Goal: Information Seeking & Learning: Check status

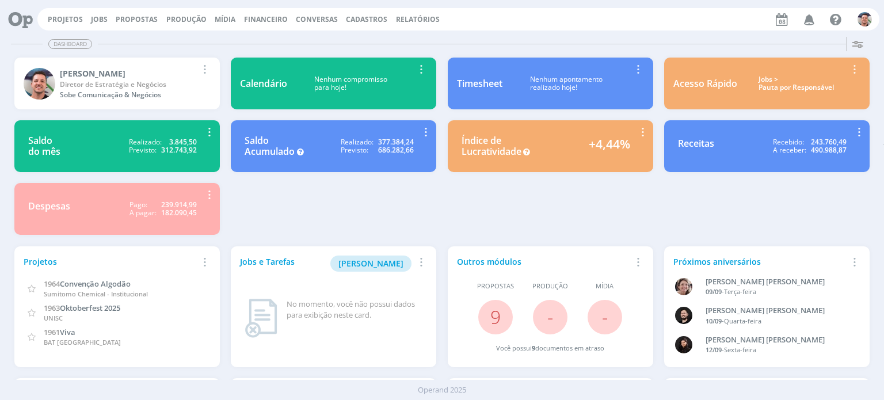
click at [359, 16] on span "Cadastros" at bounding box center [366, 19] width 41 height 10
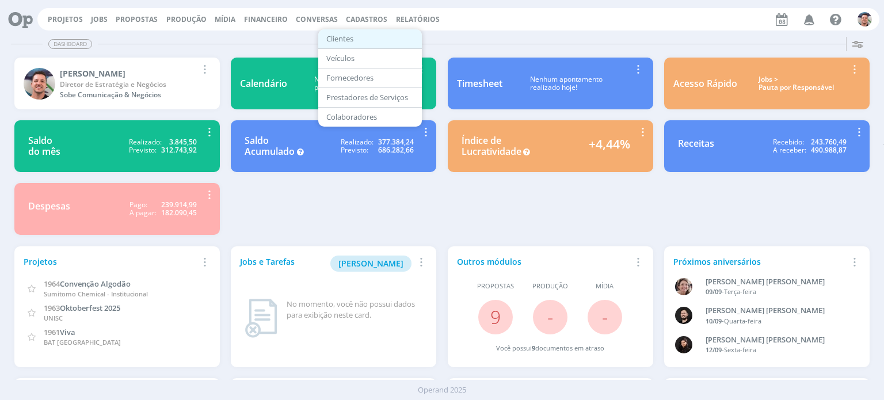
click at [364, 36] on link "Clientes" at bounding box center [370, 39] width 97 height 18
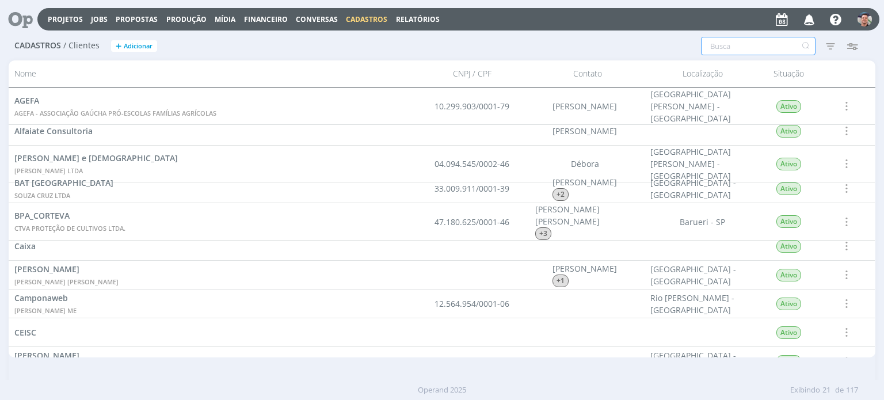
click at [736, 48] on input "text" at bounding box center [758, 46] width 115 height 18
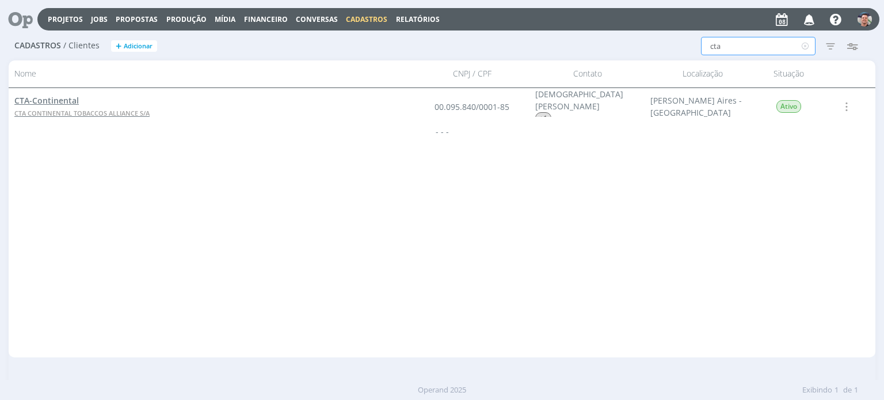
type input "cta"
click at [46, 97] on span "CTA-Continental" at bounding box center [46, 100] width 64 height 11
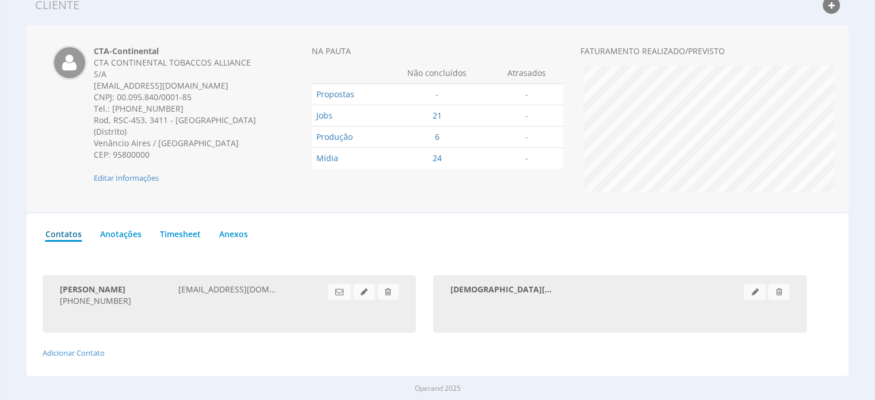
scroll to position [47, 0]
click at [127, 233] on link "Anotações" at bounding box center [121, 231] width 43 height 18
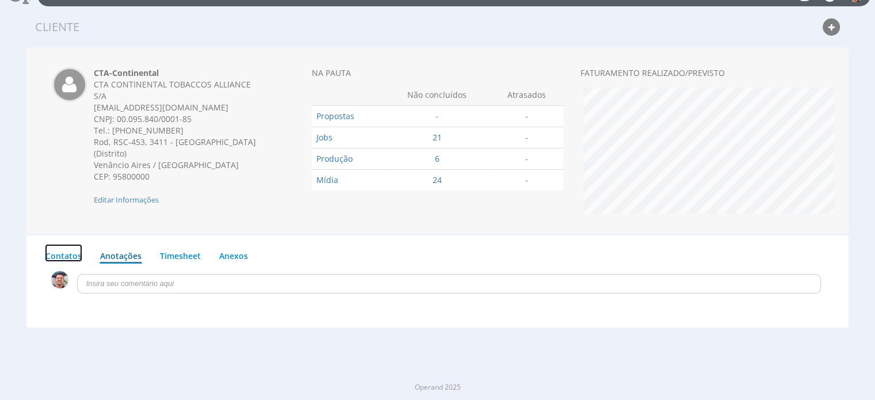
click at [66, 253] on link "Contatos" at bounding box center [63, 253] width 37 height 18
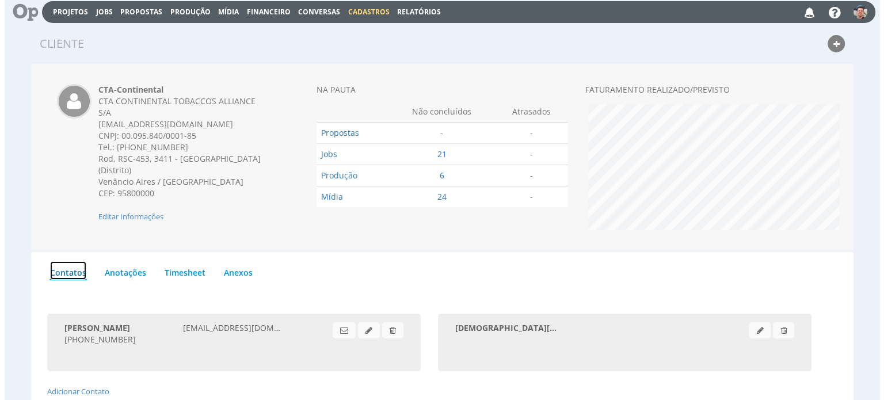
scroll to position [0, 0]
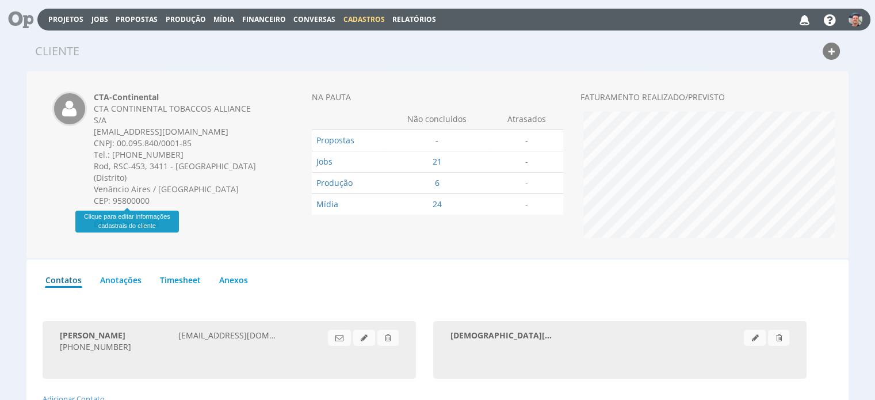
click at [122, 219] on span "Editar Informações" at bounding box center [126, 224] width 65 height 10
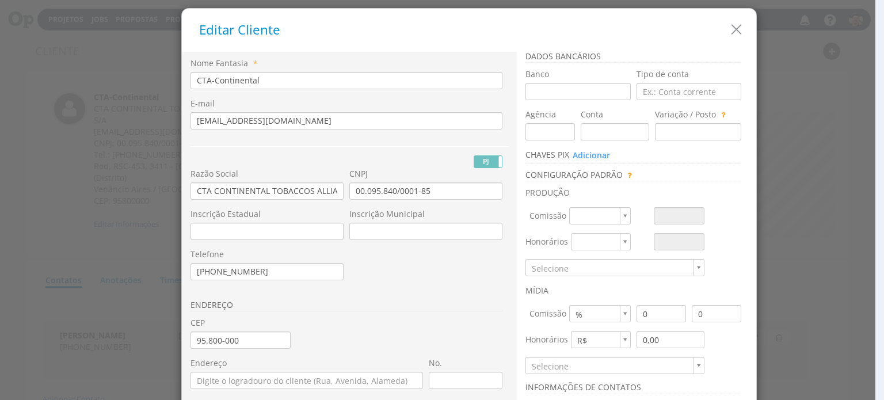
click at [393, 139] on div "ENDEREÇO" at bounding box center [349, 188] width 318 height 260
click at [732, 34] on icon "button" at bounding box center [736, 29] width 17 height 17
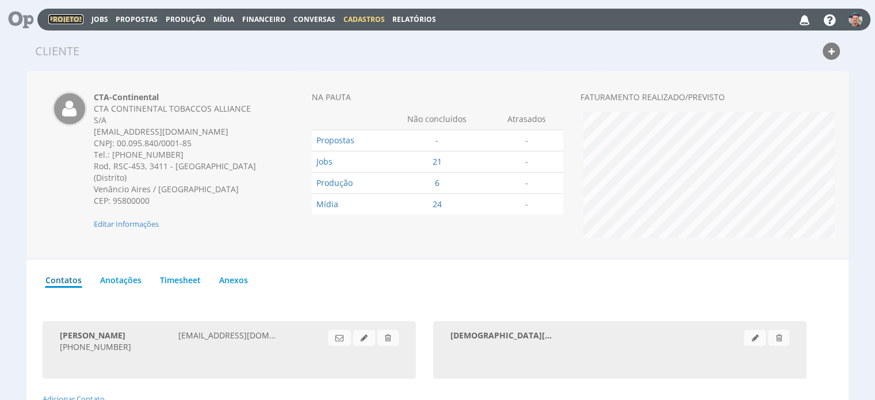
click at [68, 17] on link "Projetos" at bounding box center [65, 19] width 35 height 10
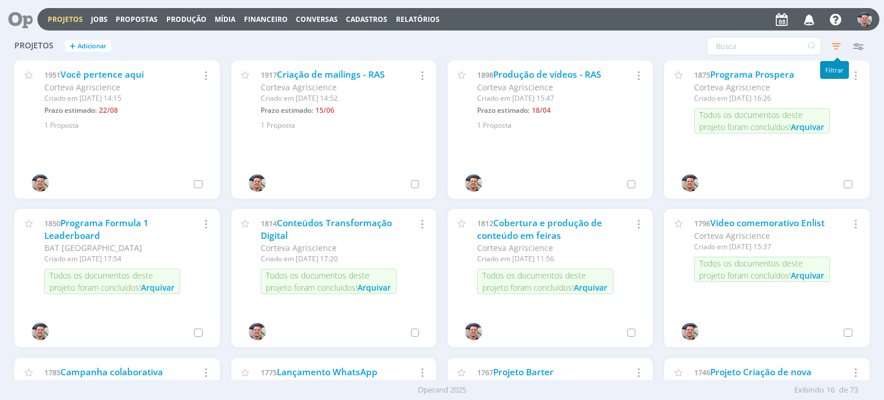
click at [839, 49] on icon "button" at bounding box center [836, 46] width 21 height 21
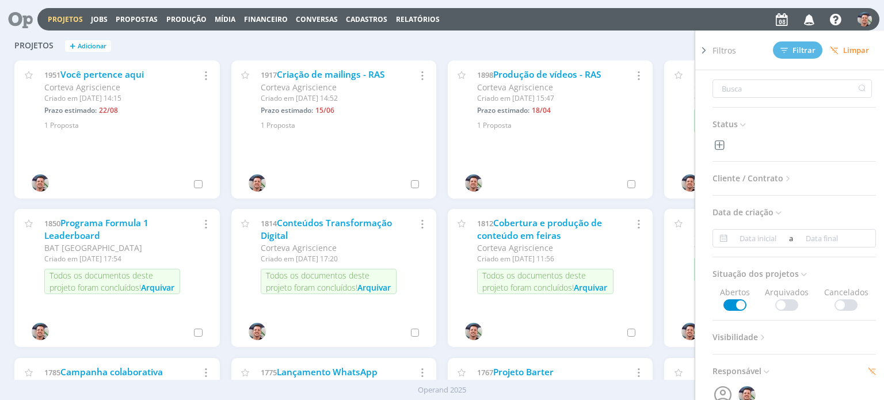
click at [784, 178] on icon at bounding box center [788, 179] width 10 height 10
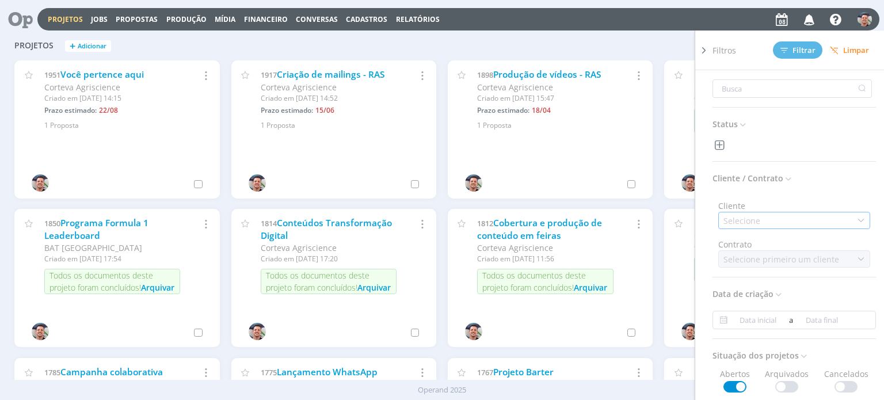
click at [764, 218] on div "Selecione" at bounding box center [794, 220] width 152 height 17
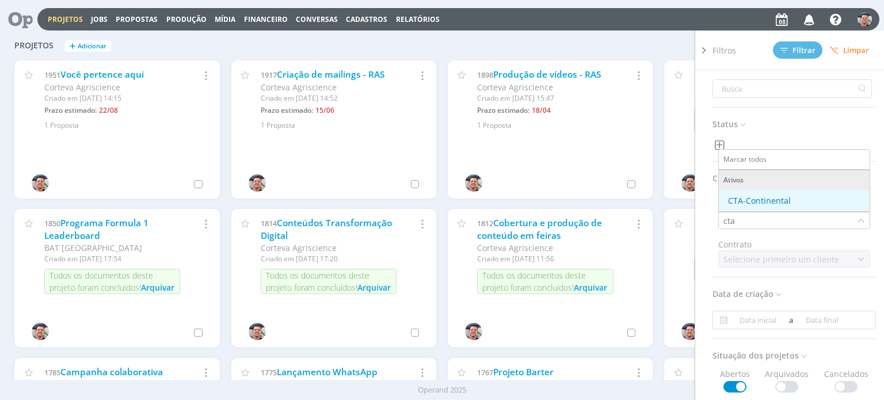
type input "cta"
click at [765, 207] on li "CTA-Continental" at bounding box center [794, 200] width 151 height 21
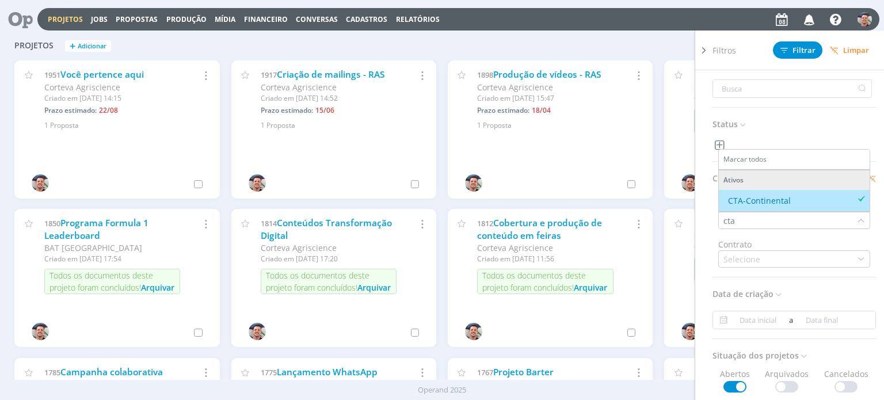
click at [844, 115] on div "Status Cliente / Contrato Cliente cta Marcar todos Ativos CTA-Continental Contr…" at bounding box center [798, 250] width 173 height 361
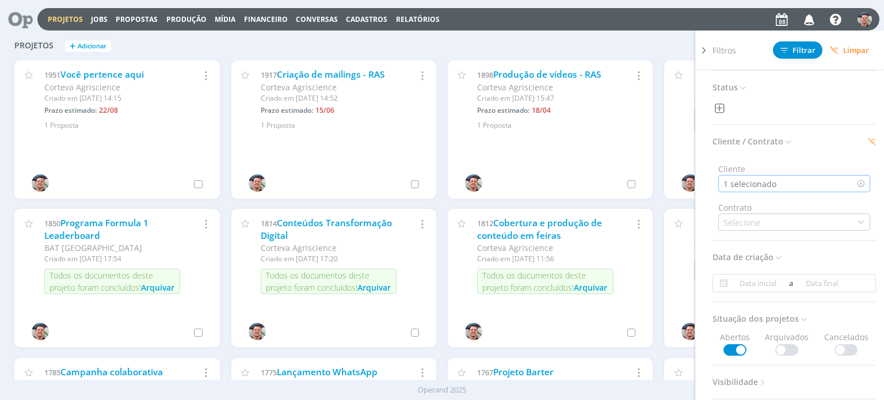
scroll to position [58, 0]
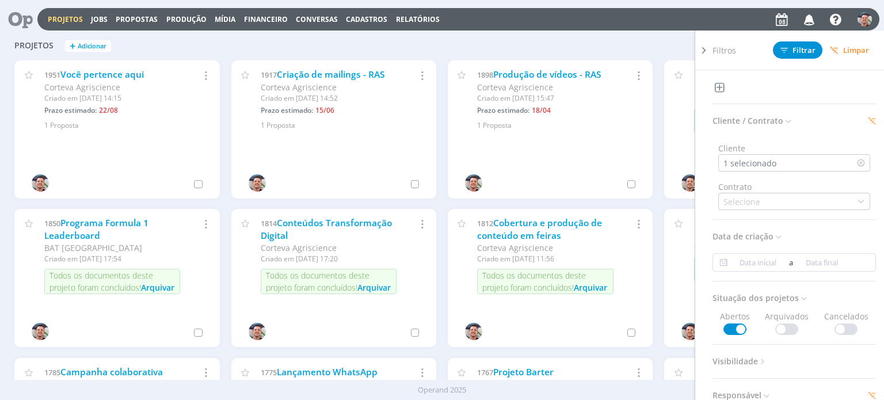
click at [778, 331] on span at bounding box center [786, 329] width 23 height 12
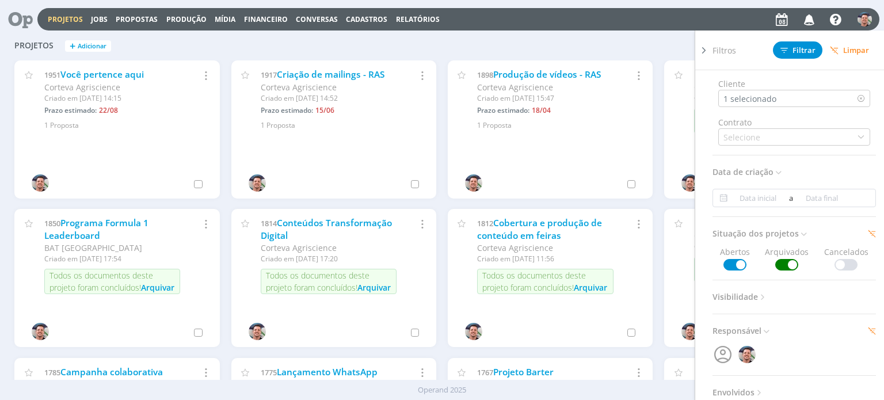
scroll to position [230, 0]
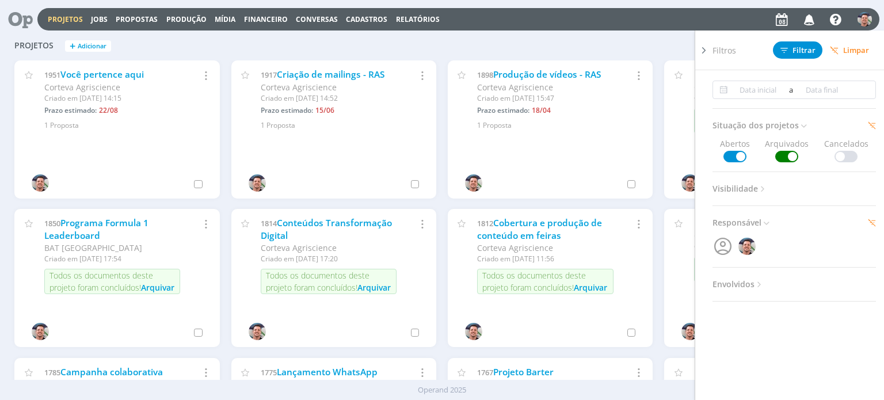
click at [702, 51] on icon at bounding box center [704, 50] width 12 height 12
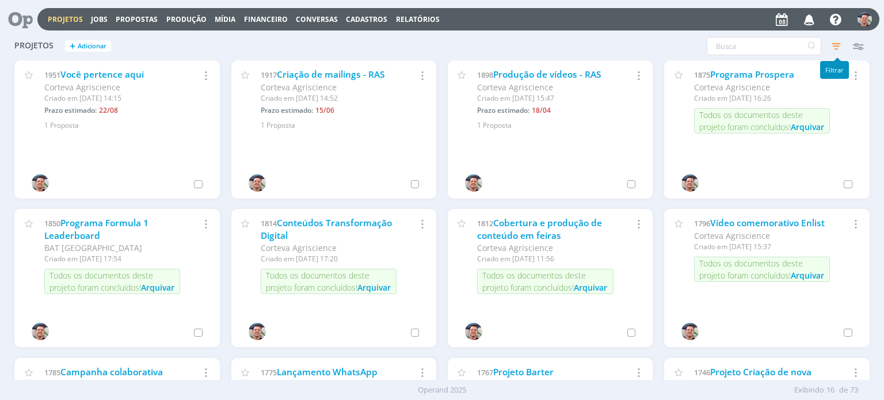
click at [838, 45] on icon "button" at bounding box center [836, 46] width 21 height 21
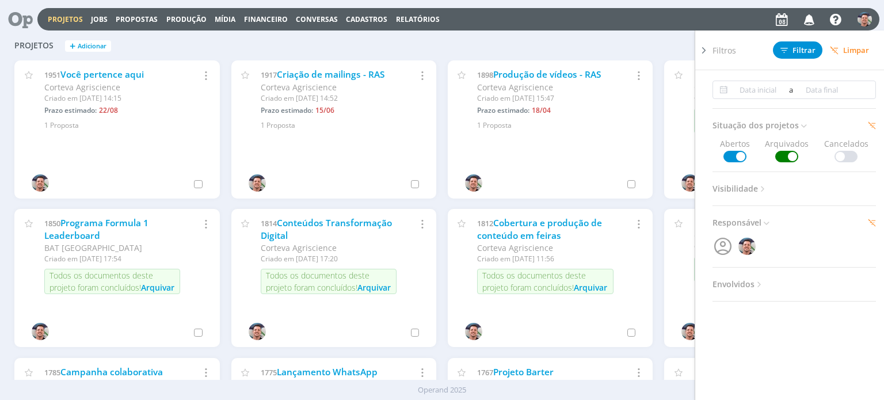
scroll to position [0, 0]
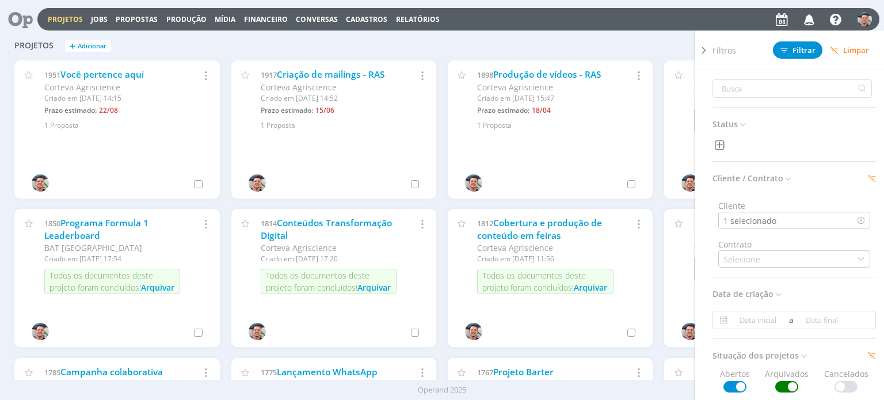
click at [707, 46] on icon at bounding box center [704, 50] width 12 height 12
click at [638, 36] on div "Projetos + Adicionar Filtros Filtrar Limpar Status Cliente / Contrato Cliente 1…" at bounding box center [442, 46] width 866 height 29
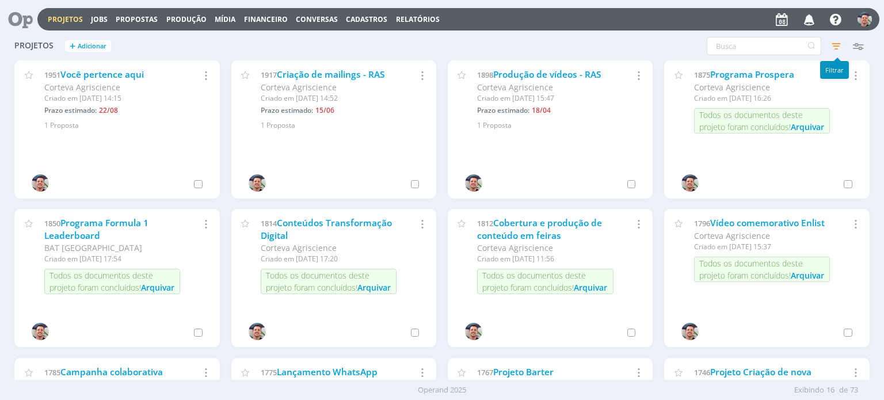
click at [834, 41] on icon "button" at bounding box center [836, 46] width 21 height 21
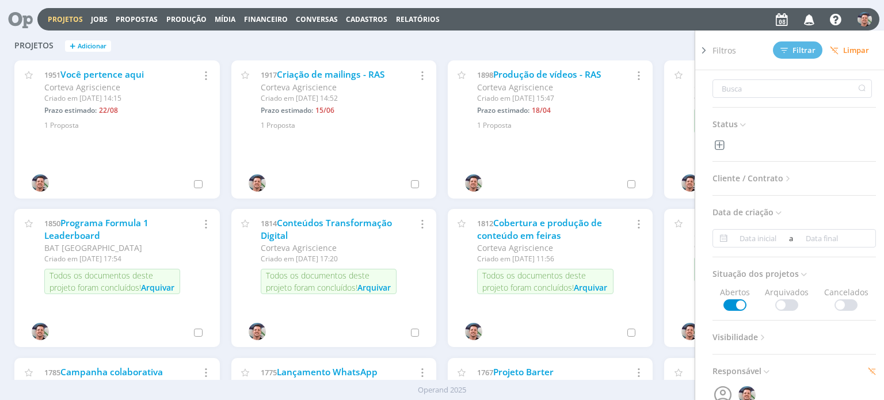
click at [784, 179] on icon at bounding box center [788, 179] width 10 height 10
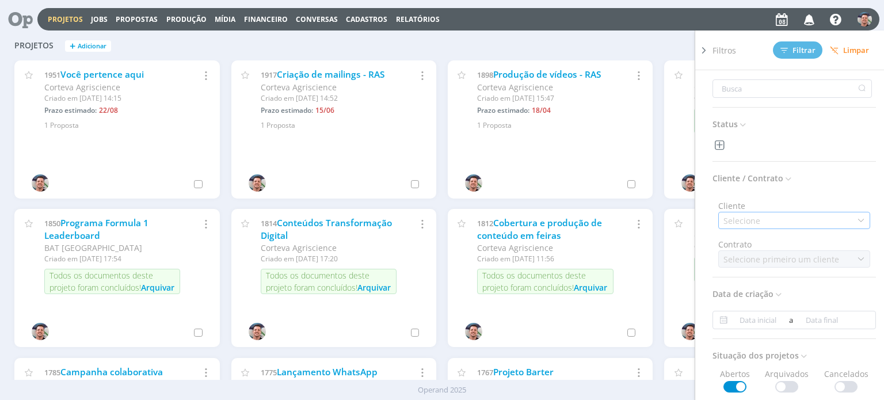
click at [776, 212] on div "Selecione" at bounding box center [794, 220] width 152 height 17
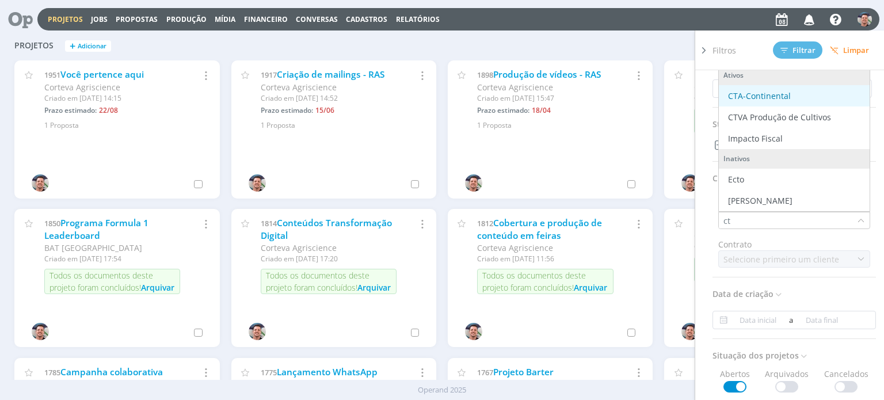
type input "ct"
click at [764, 97] on div "CTA-Continental" at bounding box center [759, 96] width 63 height 12
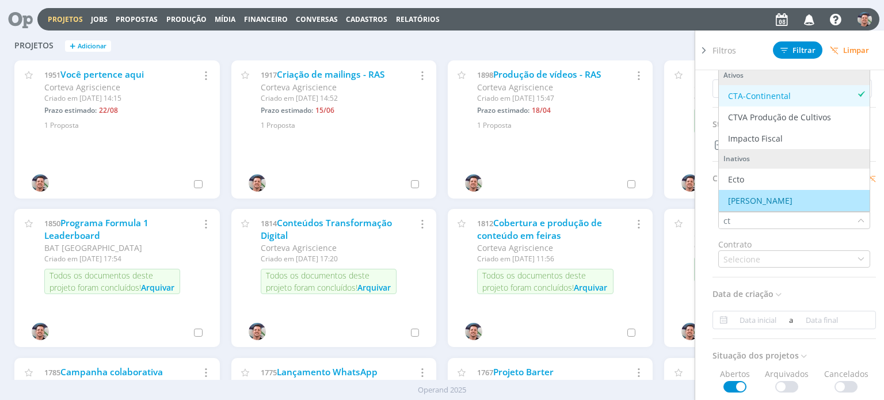
click at [697, 176] on div at bounding box center [703, 211] width 17 height 361
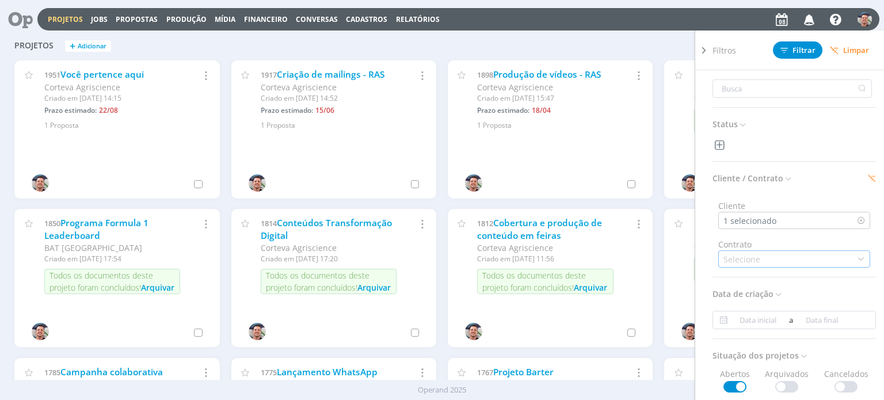
click at [767, 255] on div "Selecione" at bounding box center [794, 258] width 152 height 17
click at [697, 234] on div at bounding box center [703, 211] width 17 height 361
click at [780, 382] on span at bounding box center [786, 387] width 23 height 12
click at [871, 91] on div "Status Cliente / Contrato Cliente 1 selecionado Contrato Selecione Data de cria…" at bounding box center [798, 250] width 173 height 361
click at [827, 220] on div "1 selecionado" at bounding box center [794, 220] width 152 height 17
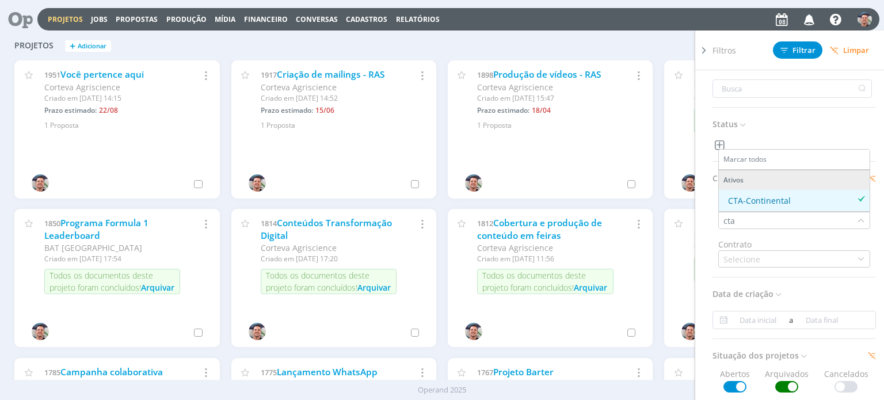
type input "cta"
click at [790, 203] on div "CTA-Continental" at bounding box center [794, 201] width 142 height 12
click at [705, 52] on icon at bounding box center [704, 50] width 12 height 12
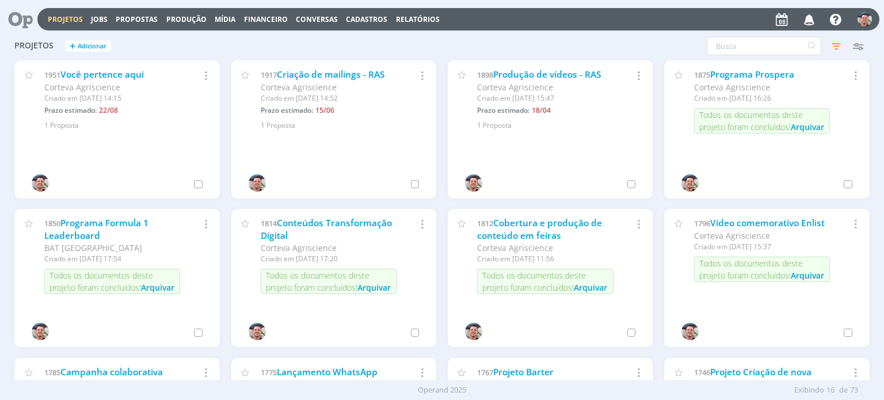
click at [641, 55] on div "Filtros Filtrar Limpar Status Cliente / Contrato Cliente 1 selecionado Contrato…" at bounding box center [712, 46] width 313 height 18
click at [836, 48] on icon "button" at bounding box center [836, 46] width 21 height 21
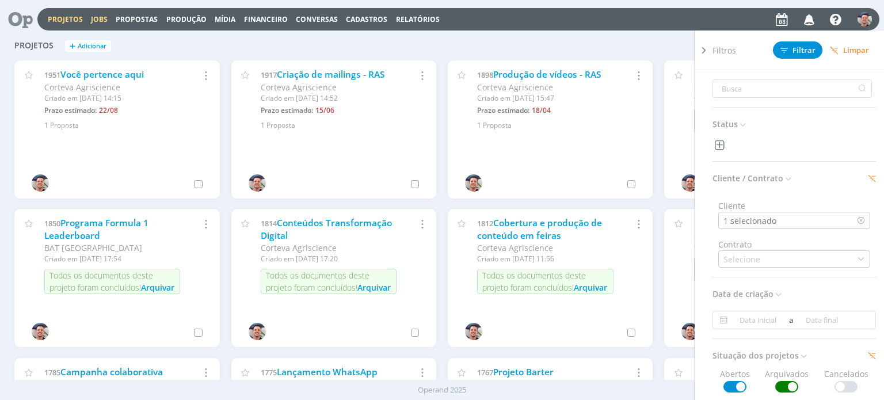
click at [104, 16] on link "Jobs" at bounding box center [99, 19] width 17 height 10
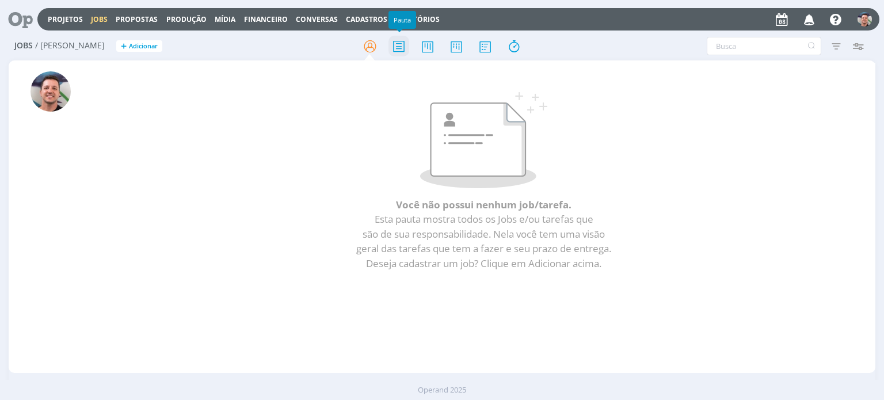
click at [391, 45] on icon at bounding box center [398, 46] width 21 height 22
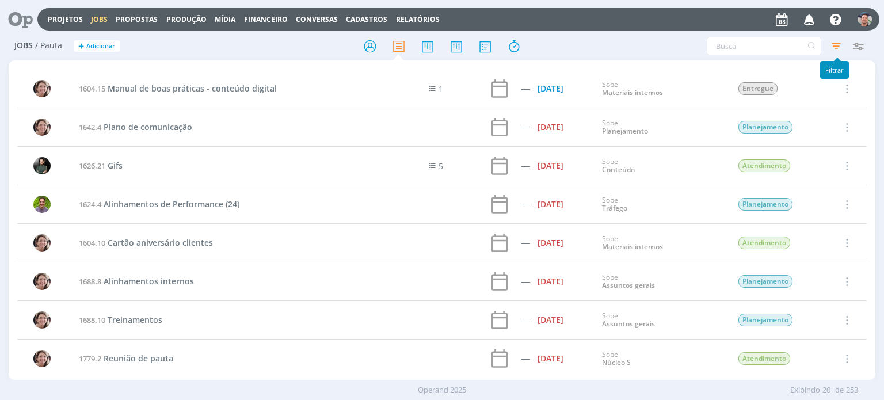
click at [836, 44] on icon "button" at bounding box center [836, 46] width 21 height 21
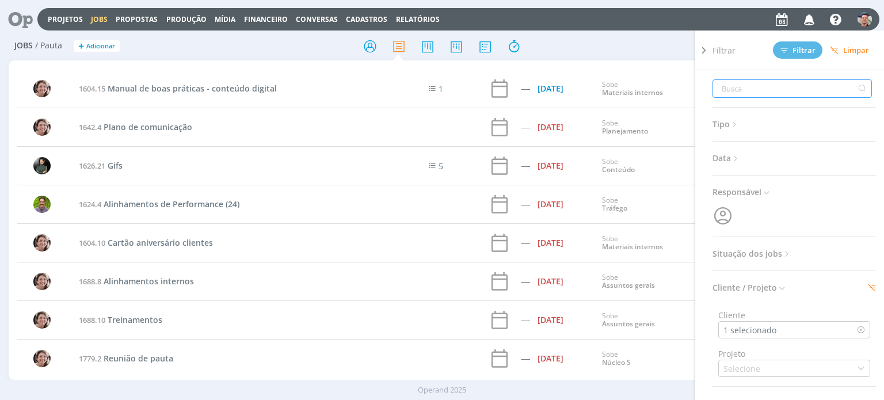
click at [792, 87] on input "text" at bounding box center [791, 88] width 159 height 18
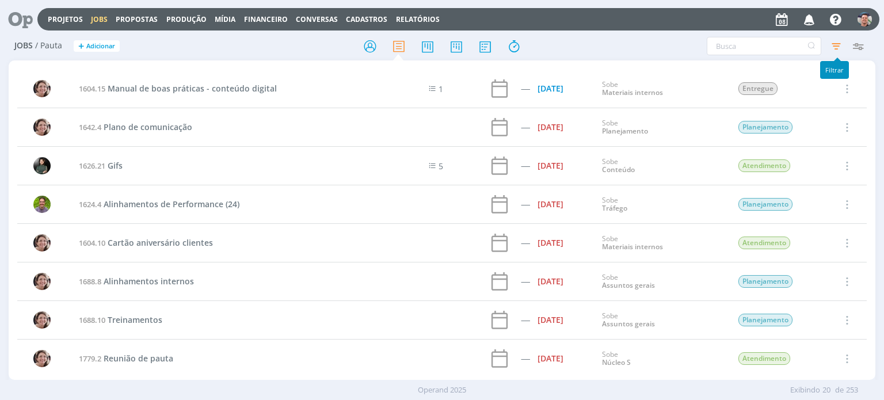
click at [833, 43] on icon "button" at bounding box center [836, 46] width 21 height 21
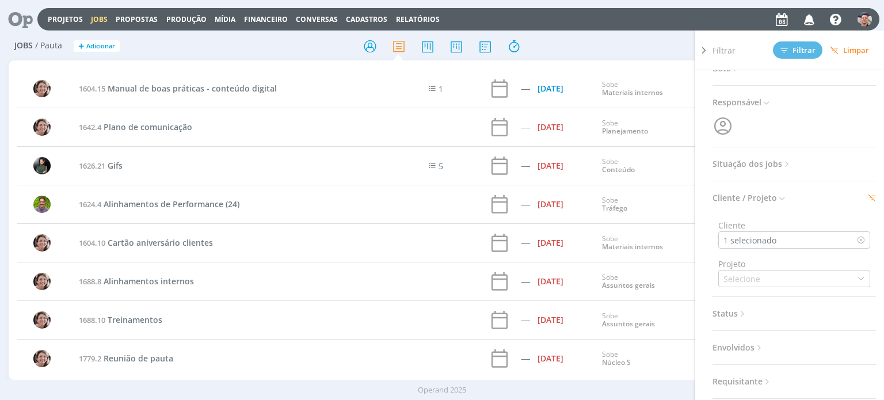
scroll to position [230, 0]
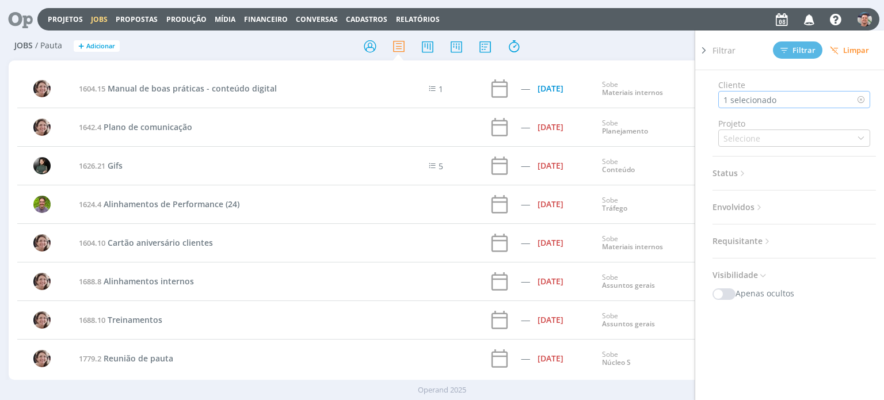
click at [798, 94] on div "1 selecionado" at bounding box center [794, 99] width 152 height 17
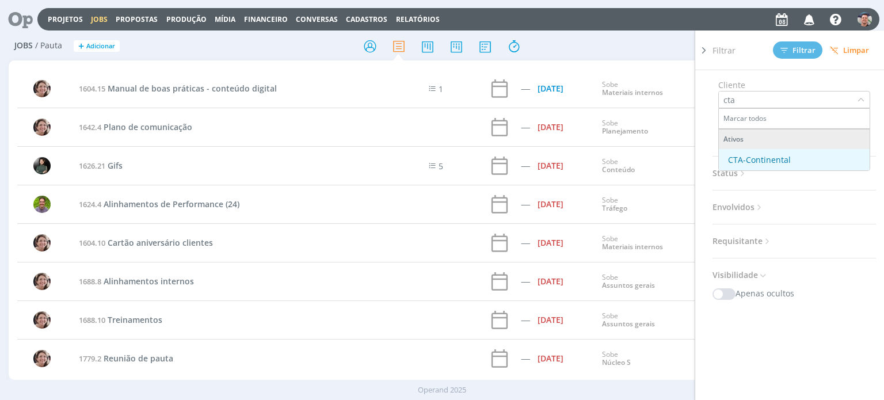
type input "cta"
click at [785, 154] on div "CTA-Continental" at bounding box center [759, 160] width 63 height 12
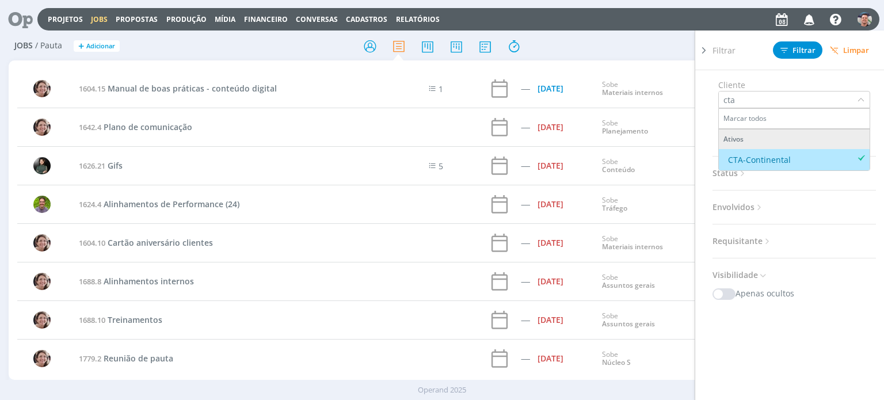
click at [800, 345] on div "Tipo Jobs e Tarefas Data Personalizado a Responsável Situação dos jobs Abertos …" at bounding box center [798, 250] width 173 height 361
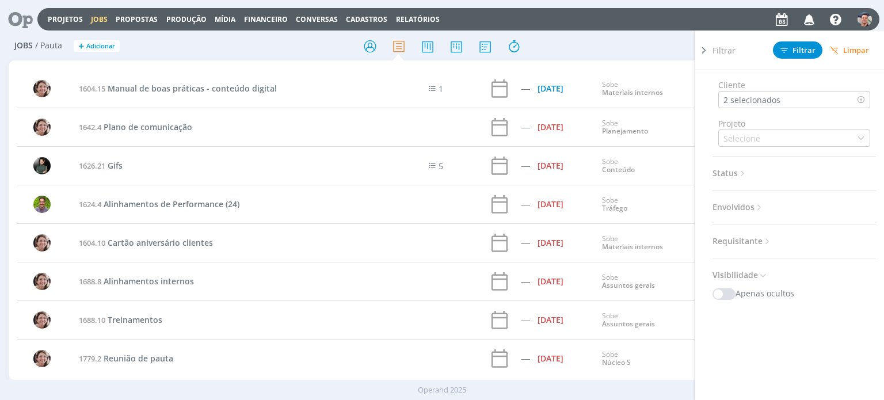
click at [733, 166] on span "Status" at bounding box center [729, 173] width 35 height 15
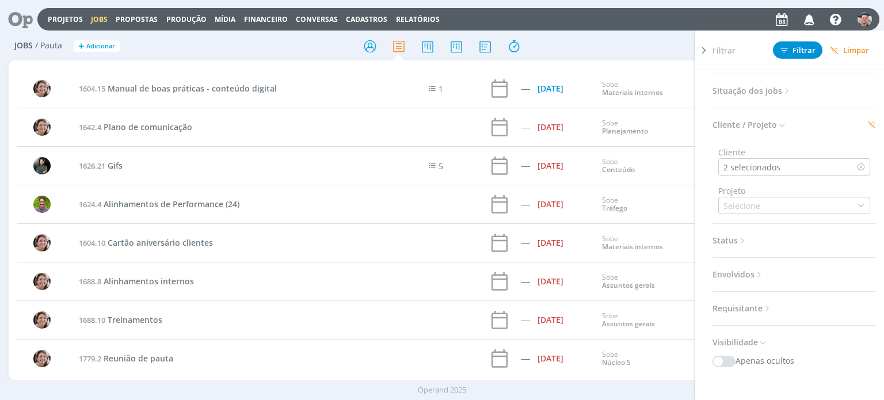
scroll to position [58, 0]
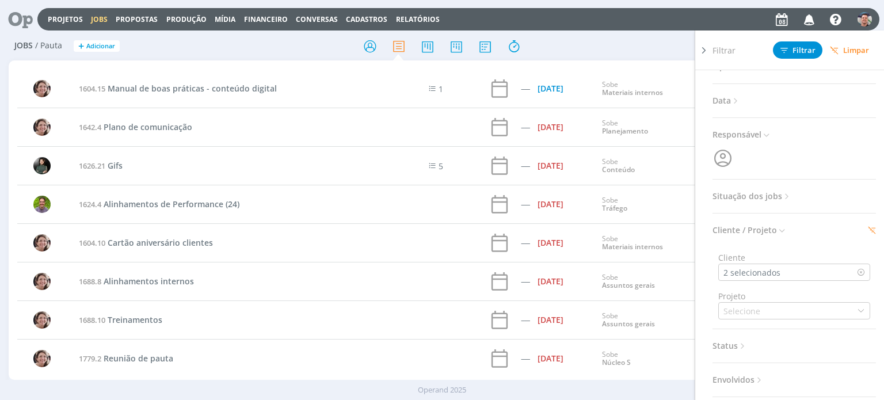
click at [773, 198] on span "Situação dos jobs" at bounding box center [751, 196] width 79 height 15
click at [789, 226] on span at bounding box center [787, 228] width 23 height 12
click at [728, 230] on span at bounding box center [735, 228] width 23 height 12
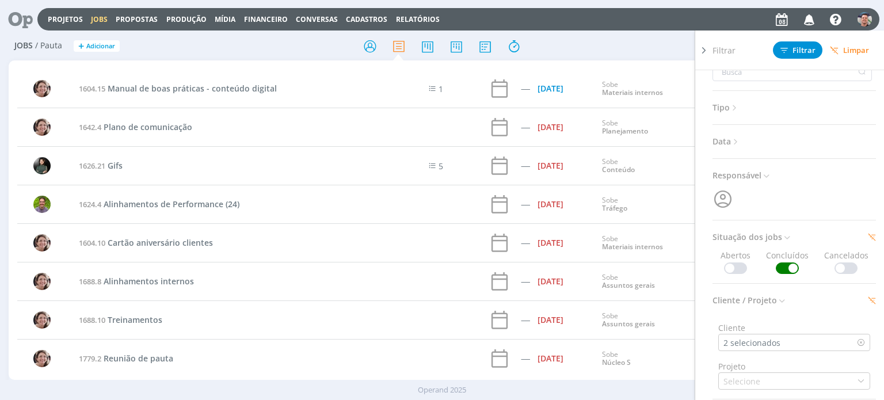
scroll to position [0, 0]
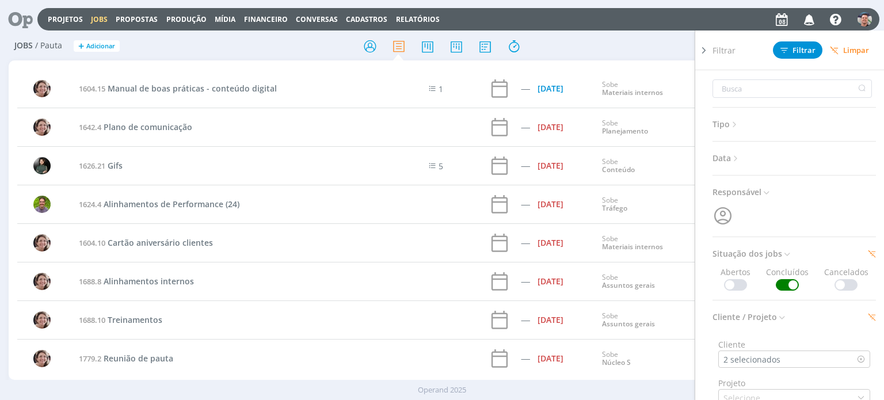
click at [704, 48] on icon at bounding box center [704, 50] width 12 height 12
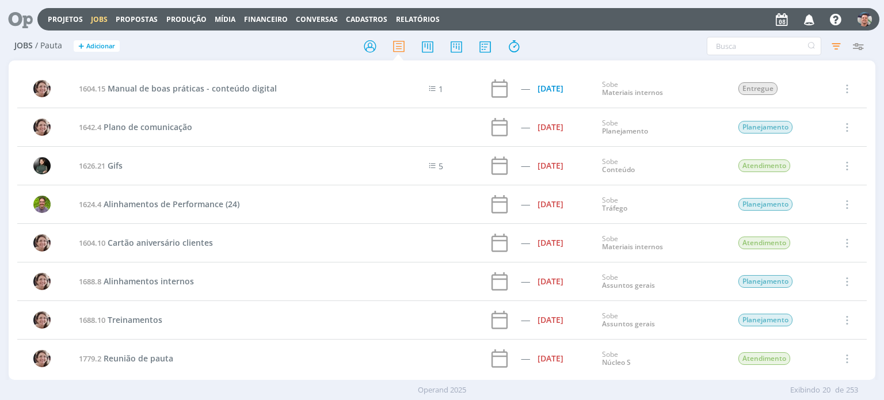
click at [658, 50] on div "Filtrar Filtrar Limpar Tipo Jobs e Tarefas Data Personalizado a Responsável Sit…" at bounding box center [730, 46] width 277 height 18
click at [409, 14] on link "Relatórios" at bounding box center [418, 19] width 44 height 10
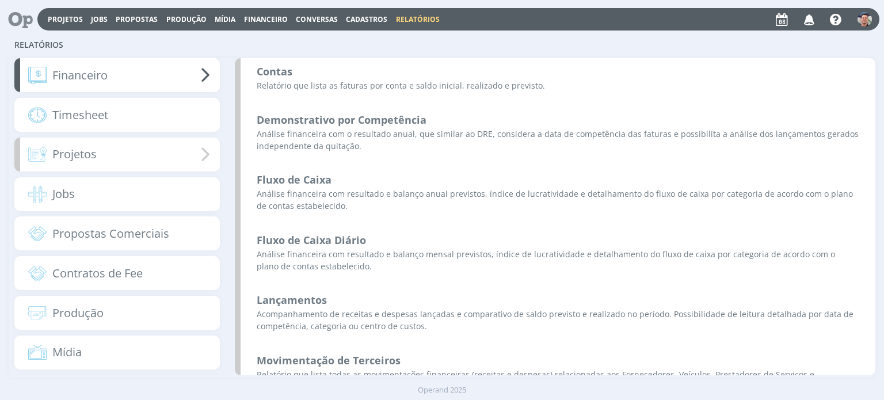
click at [136, 151] on div "Projetos" at bounding box center [116, 155] width 205 height 34
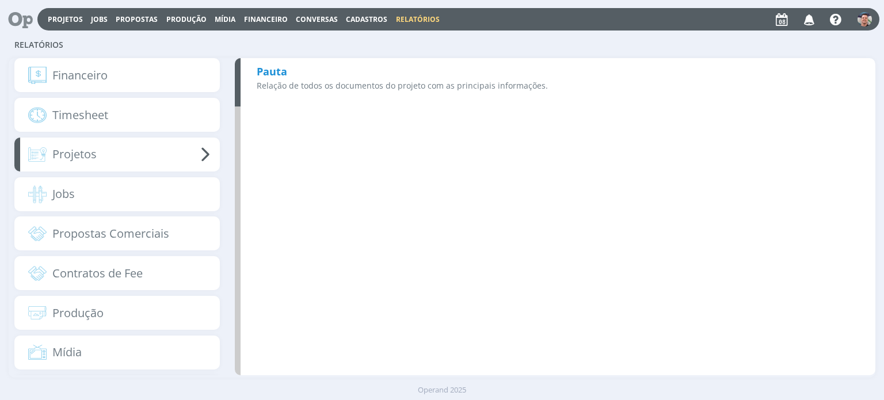
click at [474, 82] on p "Relação de todos os documentos do projeto com as principais informações." at bounding box center [558, 85] width 603 height 12
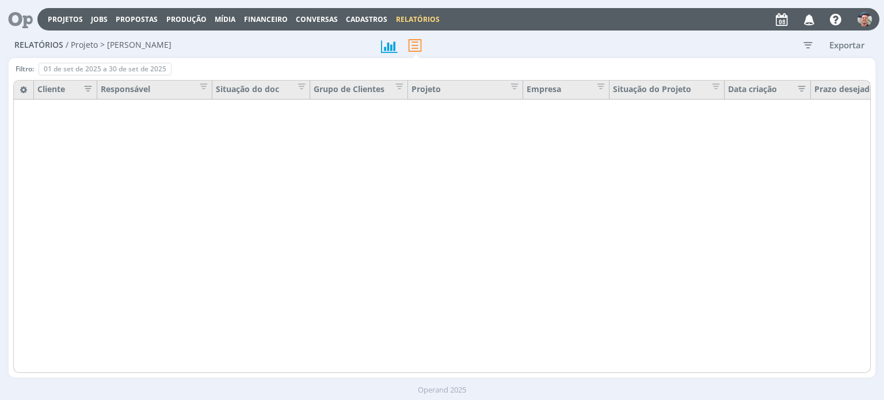
click at [88, 89] on icon "button" at bounding box center [85, 88] width 12 height 12
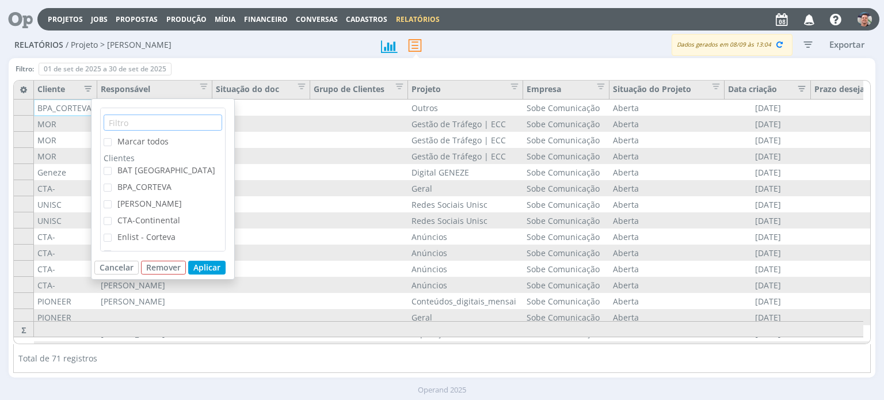
click at [147, 121] on input "text" at bounding box center [163, 123] width 119 height 16
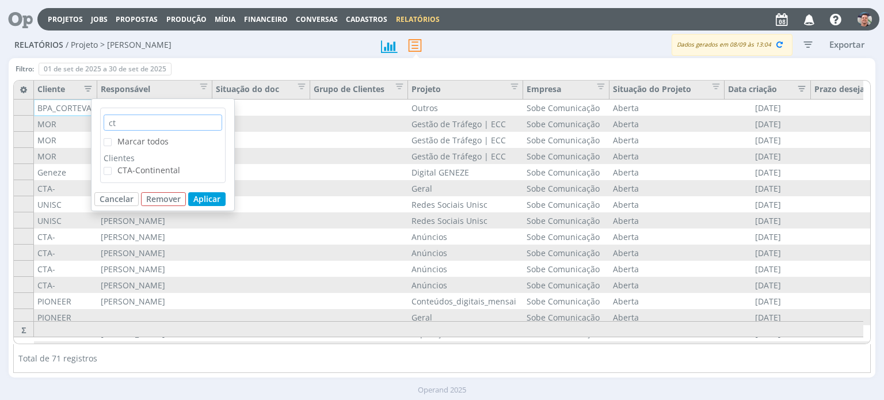
type input "ct"
click at [161, 167] on span "CTA-Continental" at bounding box center [148, 170] width 63 height 11
click at [112, 167] on input "CTA-Continental" at bounding box center [112, 167] width 0 height 0
click at [215, 193] on button "Aplicar" at bounding box center [206, 199] width 37 height 14
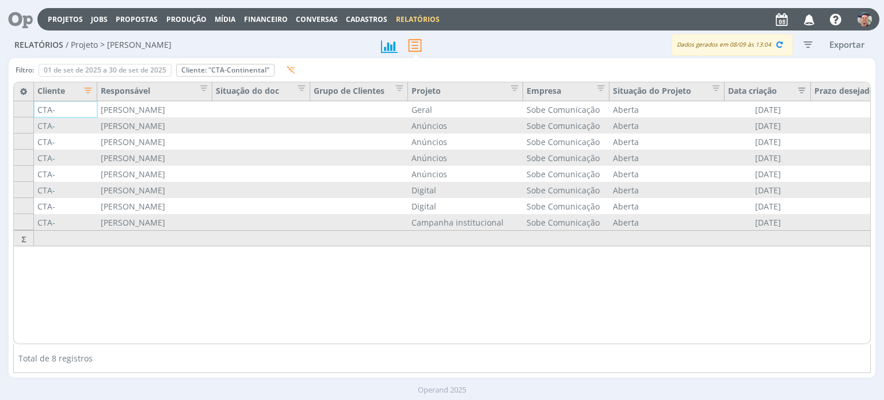
click at [803, 43] on icon "button" at bounding box center [808, 44] width 21 height 21
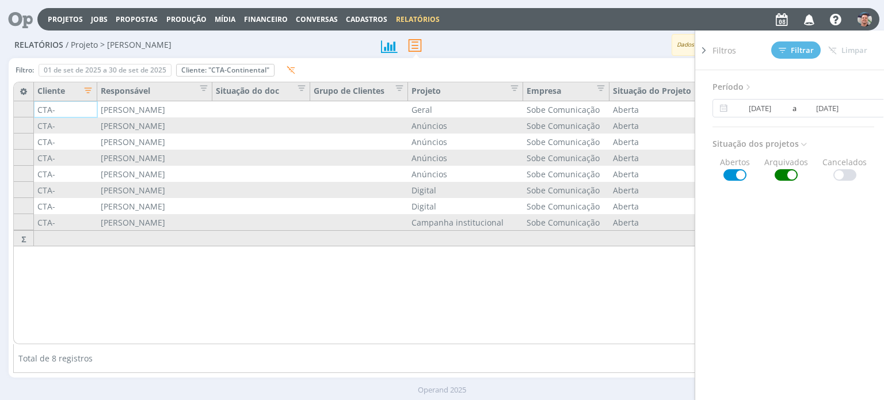
click at [812, 238] on div "Período 01/09/2025 a 30/09/2025 Situação dos projetos Abertos Arquivados Cancel…" at bounding box center [797, 250] width 171 height 361
click at [745, 87] on icon at bounding box center [749, 87] width 10 height 10
click at [718, 104] on icon at bounding box center [723, 108] width 14 height 14
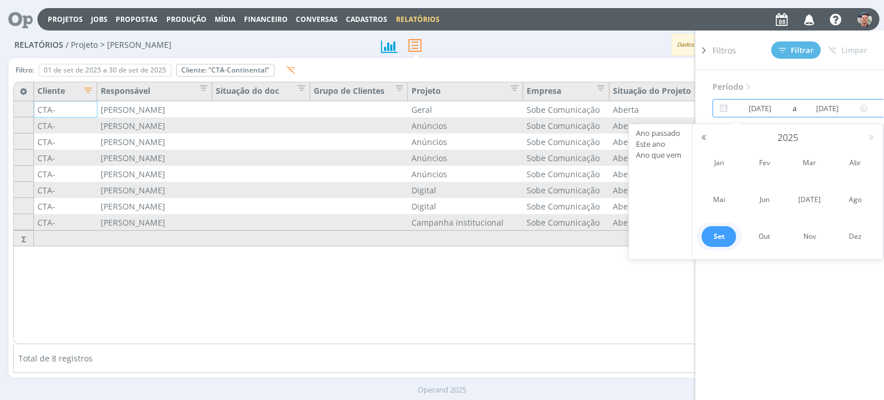
click at [729, 109] on icon at bounding box center [723, 108] width 14 height 14
click at [701, 136] on button "button" at bounding box center [704, 138] width 14 height 8
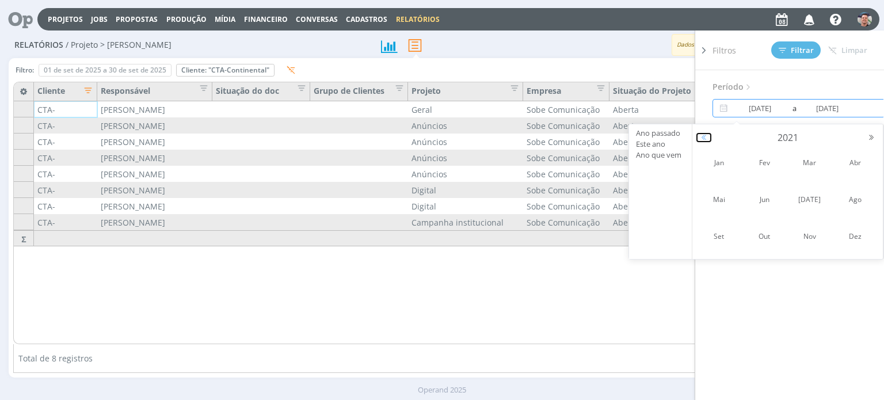
click at [701, 136] on button "button" at bounding box center [704, 138] width 14 height 8
click at [727, 165] on link "Jan" at bounding box center [719, 163] width 35 height 21
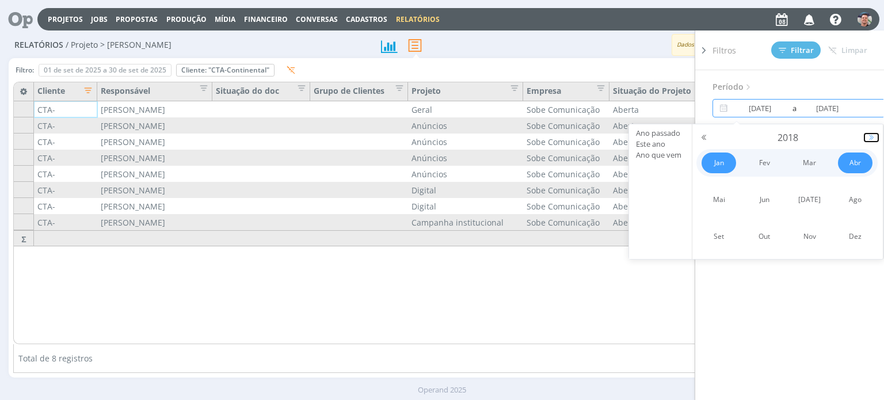
click at [870, 140] on button "button" at bounding box center [871, 138] width 14 height 8
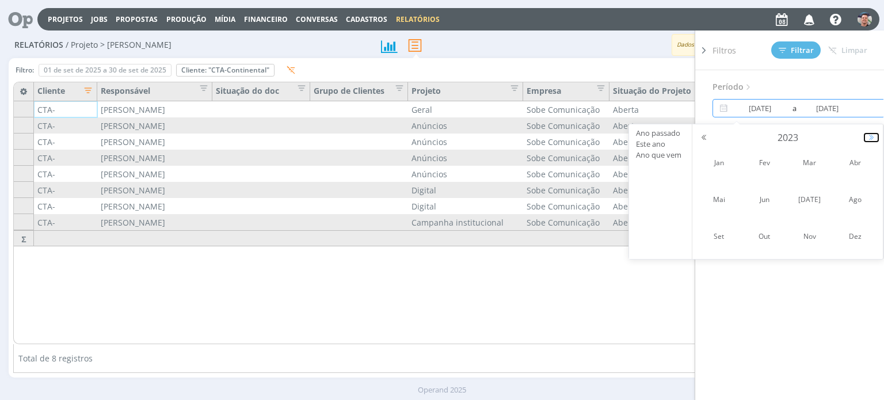
click at [870, 140] on button "button" at bounding box center [871, 138] width 14 height 8
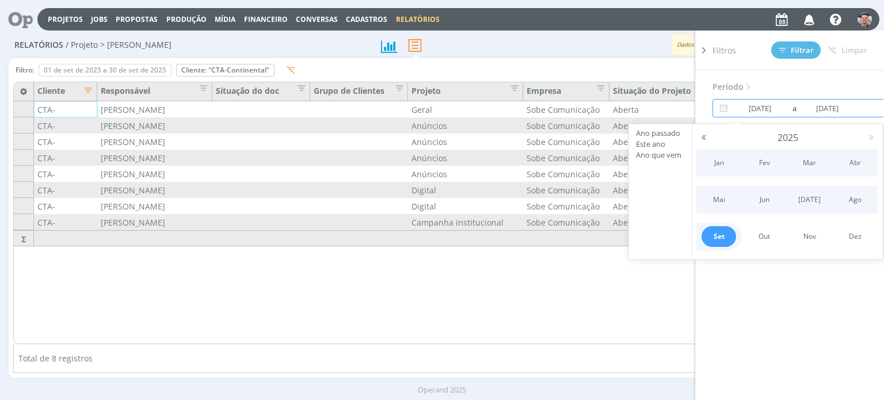
click at [730, 227] on link "Set" at bounding box center [719, 236] width 35 height 21
type input "01/01/2018"
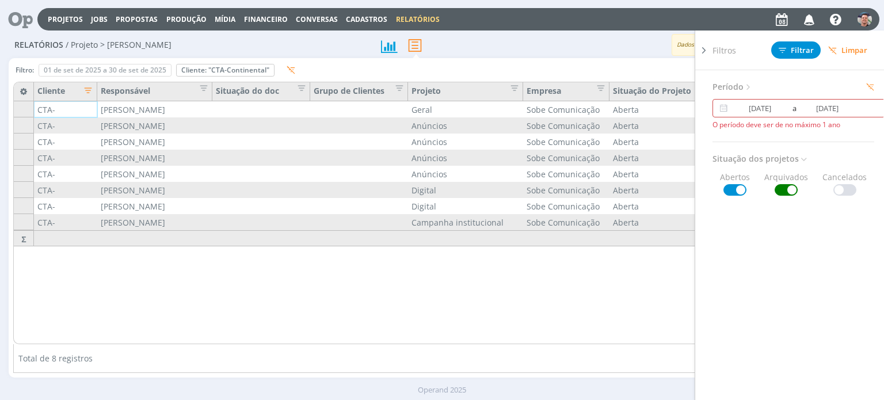
click at [769, 287] on div "Período 01/01/2018 a 30/09/2025 O período deve ser de no máximo 1 ano Situação …" at bounding box center [797, 250] width 171 height 361
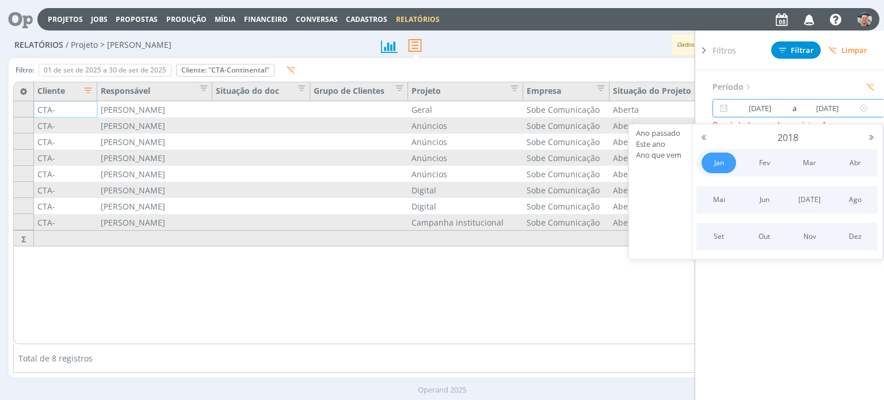
click at [764, 106] on input "01/01/2018" at bounding box center [759, 108] width 59 height 14
click at [704, 139] on button "button" at bounding box center [704, 138] width 14 height 8
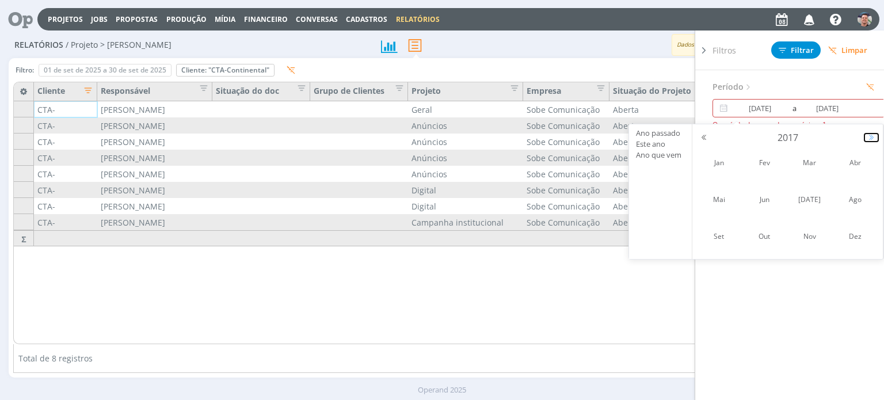
click at [868, 138] on button "button" at bounding box center [871, 138] width 14 height 8
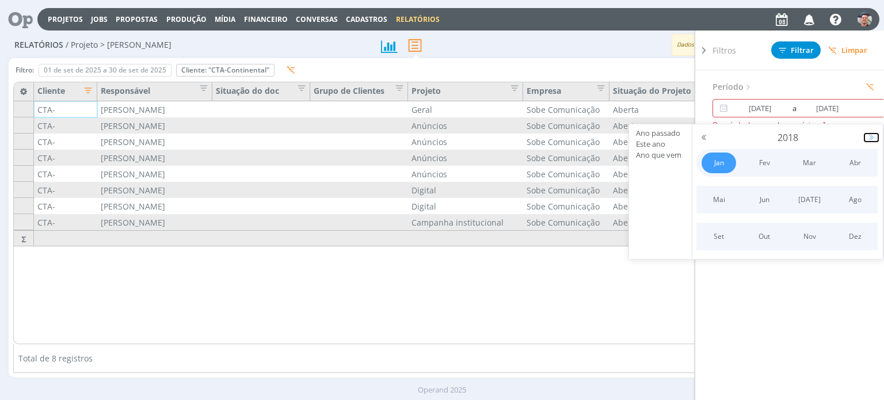
click at [868, 138] on button "button" at bounding box center [871, 138] width 14 height 8
click at [721, 161] on link "Jan" at bounding box center [719, 163] width 35 height 21
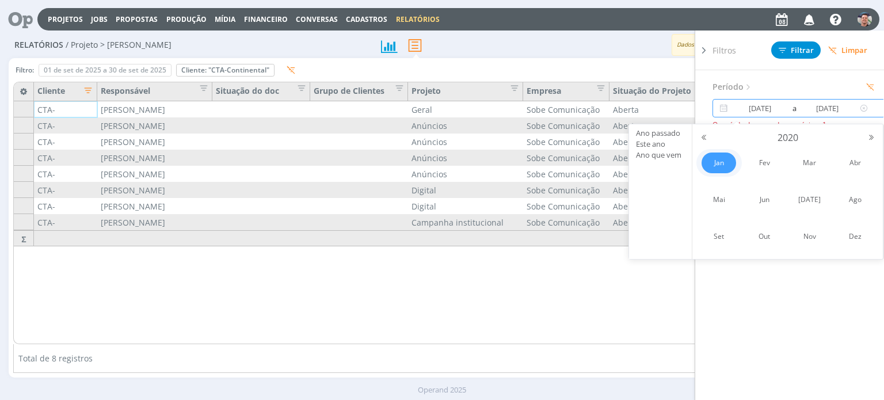
click at [834, 106] on input "30/09/2025" at bounding box center [827, 108] width 59 height 14
click at [845, 108] on input "30/09/2025" at bounding box center [827, 108] width 59 height 14
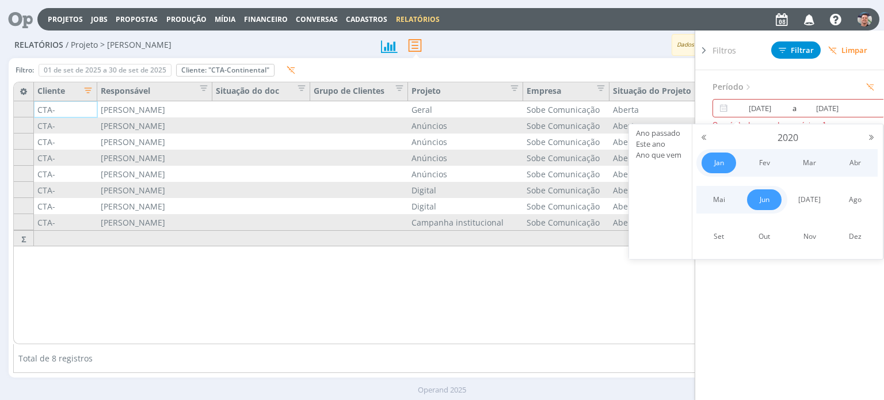
type input "30/09/2020"
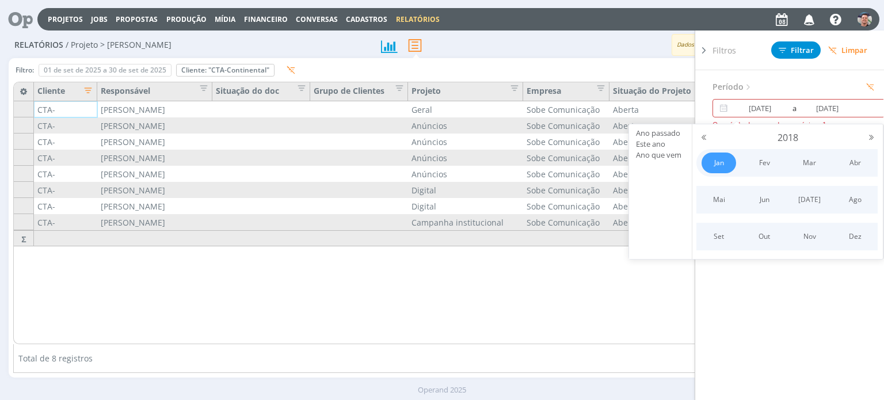
click at [799, 295] on div "Período 01/01/2018 a 30/09/2020 O período deve ser de no máximo 1 ano Situação …" at bounding box center [797, 250] width 171 height 361
click at [768, 106] on input "01/01/2018" at bounding box center [759, 108] width 59 height 14
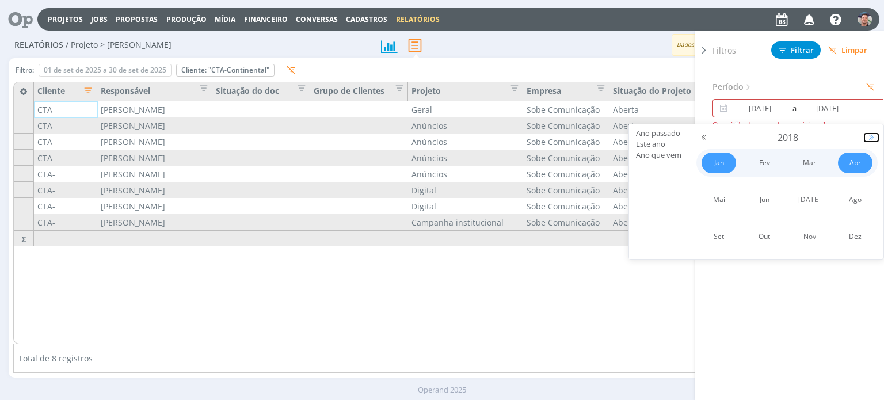
click at [866, 135] on button "button" at bounding box center [871, 138] width 14 height 8
click at [773, 108] on input "01/01/2018" at bounding box center [759, 108] width 59 height 14
type input "01/01/2018"
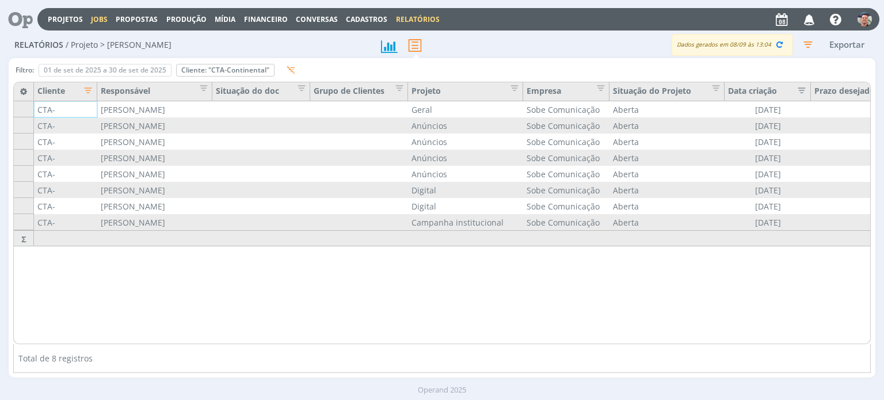
click at [97, 22] on link "Jobs" at bounding box center [99, 19] width 17 height 10
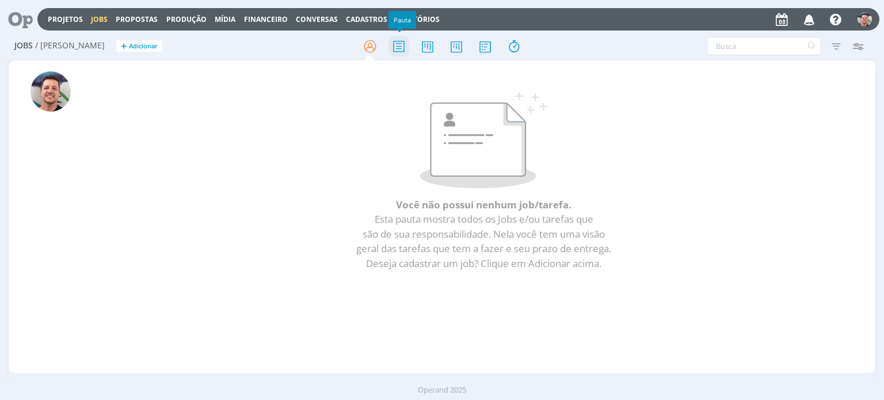
click at [395, 48] on icon at bounding box center [398, 46] width 21 height 22
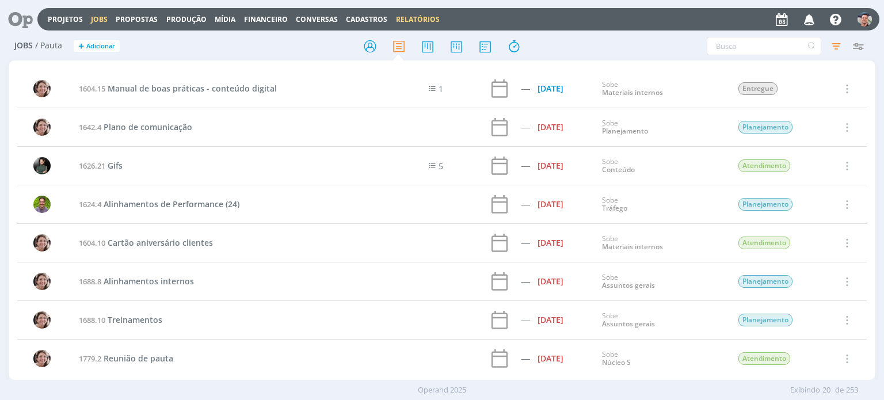
click at [396, 21] on link "Relatórios" at bounding box center [418, 19] width 44 height 10
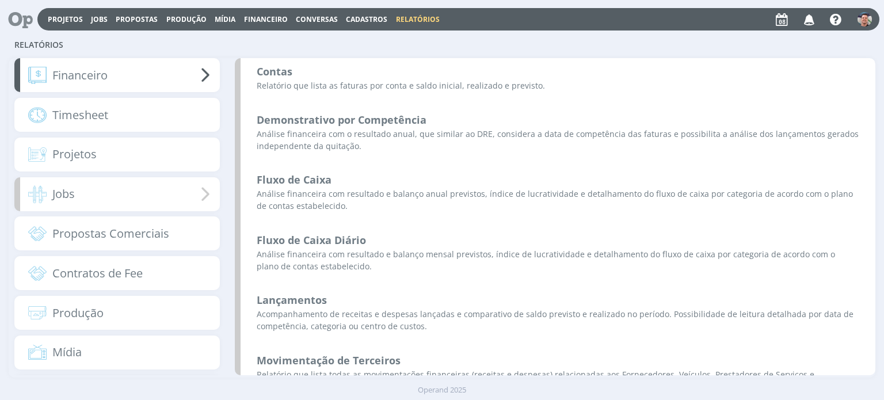
click at [134, 192] on div "Jobs" at bounding box center [116, 194] width 205 height 34
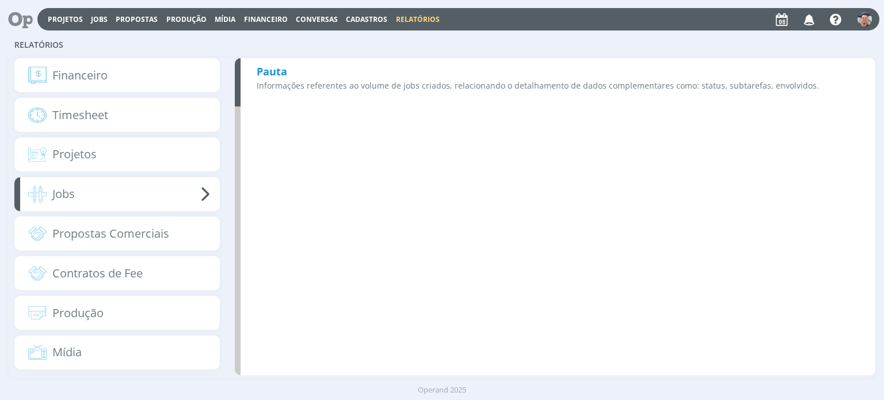
click at [418, 85] on p "Informações referentes ao volume de jobs criados, relacionando o detalhamento d…" at bounding box center [558, 85] width 603 height 12
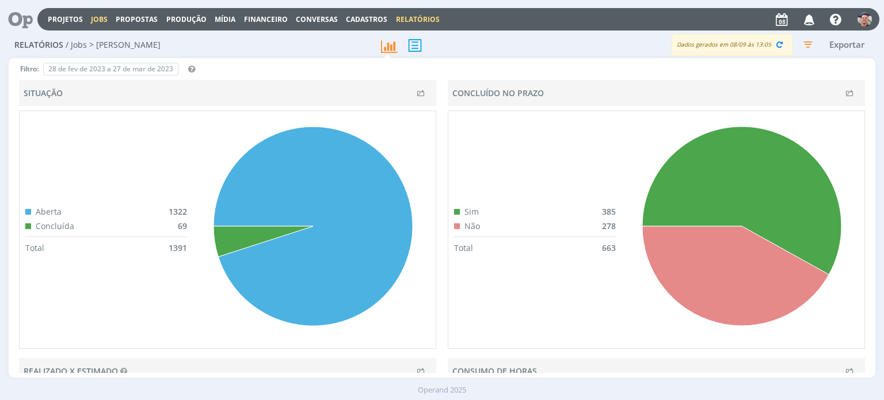
click at [97, 16] on link "Jobs" at bounding box center [99, 19] width 17 height 10
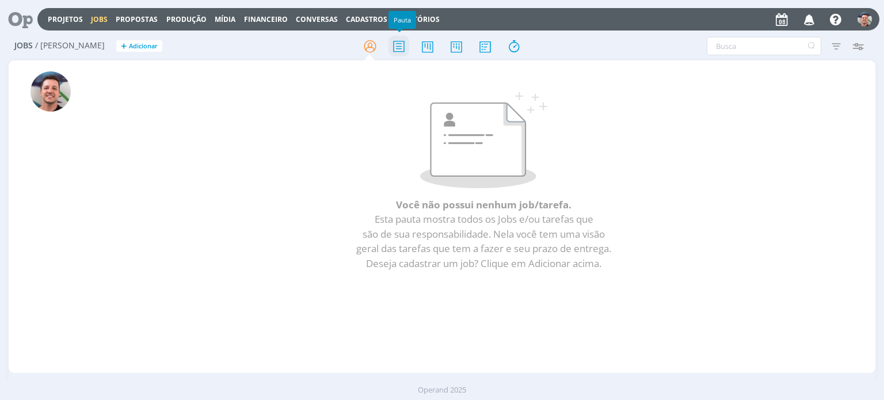
click at [396, 41] on icon at bounding box center [398, 46] width 21 height 22
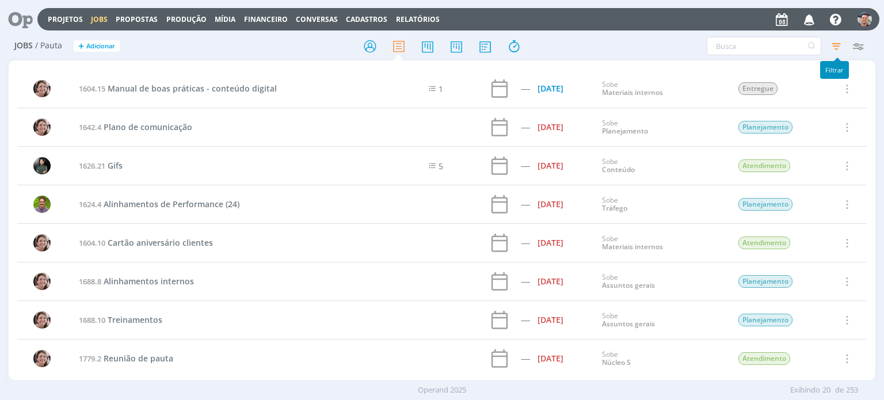
click at [838, 45] on icon "button" at bounding box center [836, 46] width 21 height 21
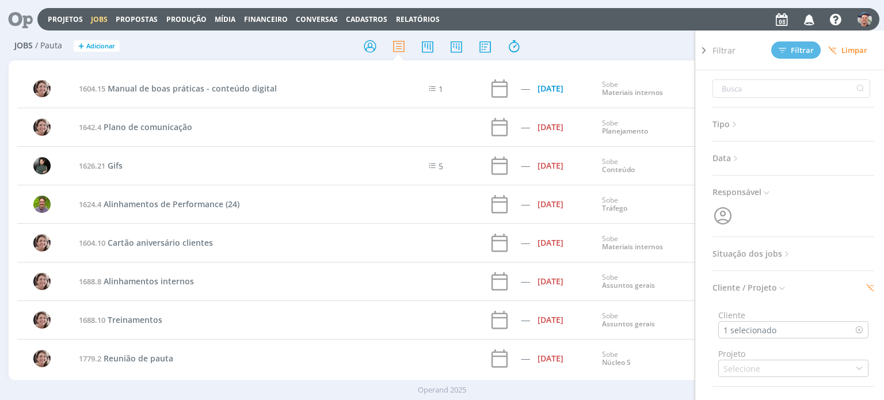
click at [647, 39] on div "Filtrar Filtrar Limpar Tipo Jobs e Tarefas Data Personalizado a Responsável Sit…" at bounding box center [730, 46] width 277 height 18
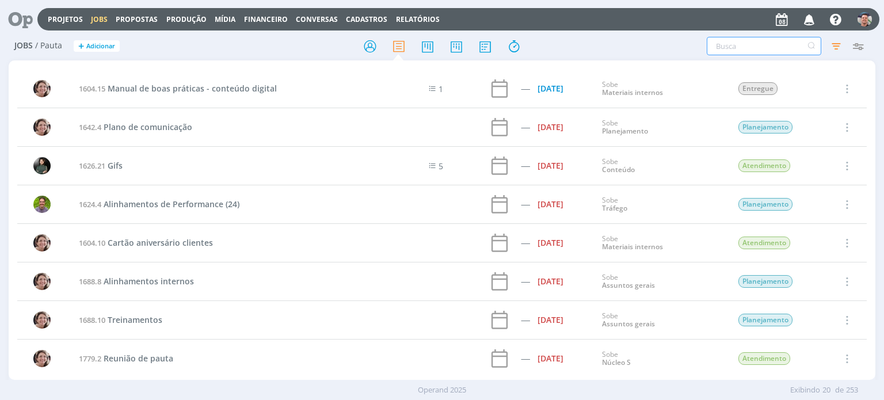
click at [759, 50] on input "text" at bounding box center [764, 46] width 115 height 18
type input "1499"
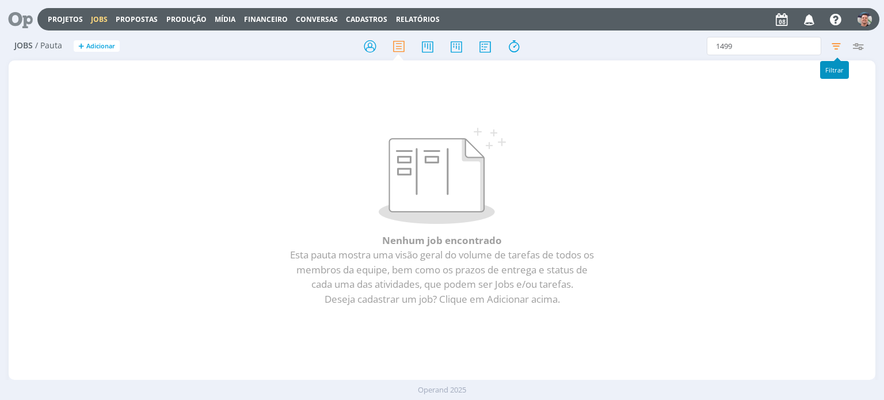
click at [838, 47] on icon "button" at bounding box center [836, 46] width 21 height 21
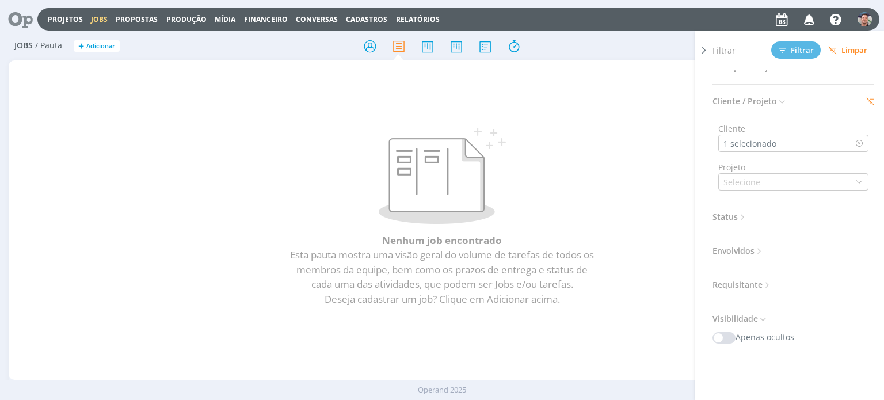
scroll to position [124, 0]
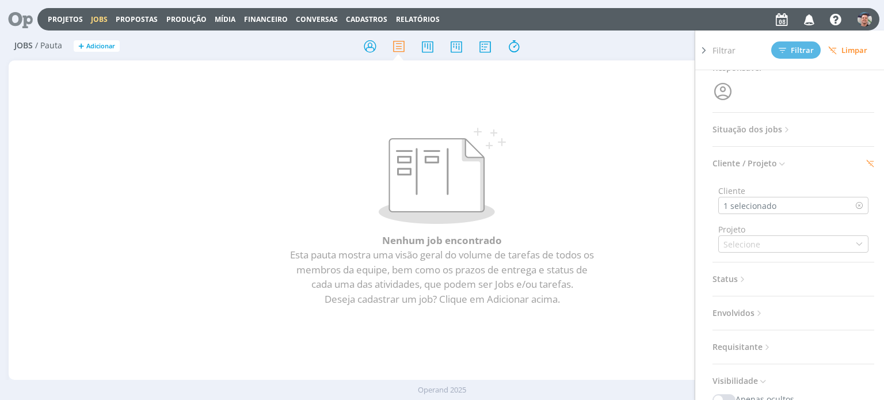
click at [737, 273] on span "Status" at bounding box center [729, 279] width 35 height 15
click at [723, 300] on icon "button" at bounding box center [720, 300] width 14 height 16
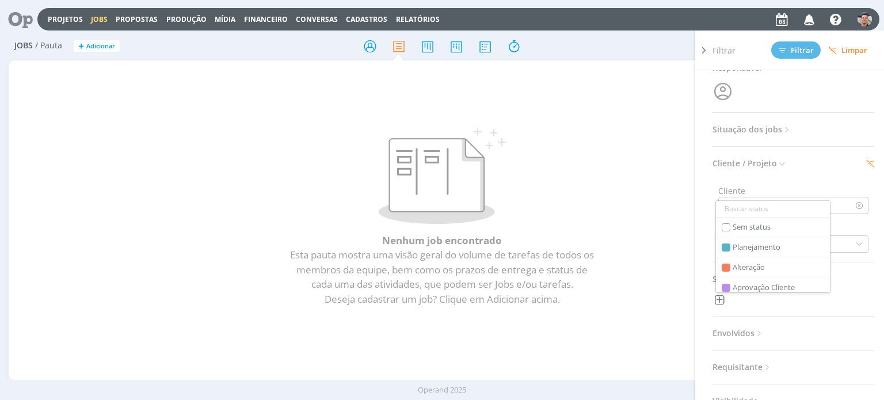
click at [853, 281] on h3 "Status" at bounding box center [793, 279] width 162 height 15
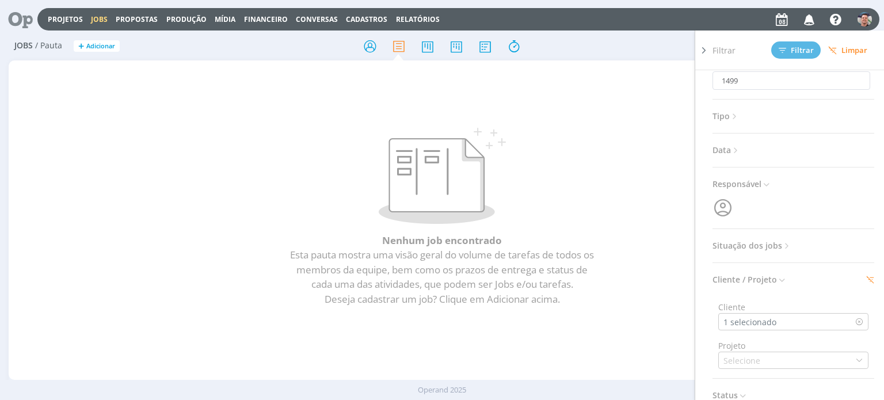
scroll to position [0, 0]
click at [777, 250] on span "Situação dos jobs" at bounding box center [751, 253] width 79 height 15
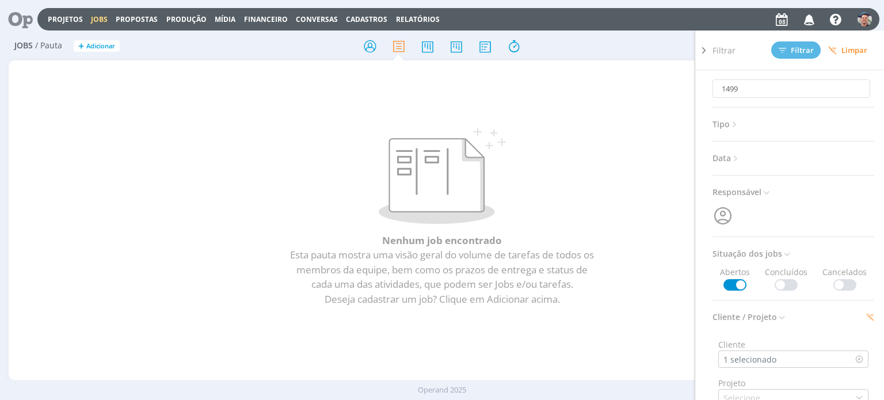
click at [786, 285] on span at bounding box center [786, 285] width 23 height 12
click at [661, 88] on div "Nenhum job encontrado Esta pauta mostra uma visão geral do volume de tarefas de…" at bounding box center [441, 207] width 849 height 275
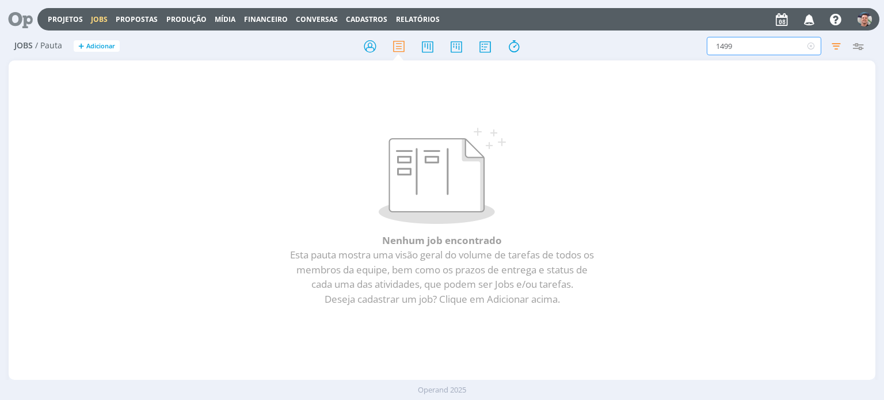
click at [770, 41] on input "1499" at bounding box center [764, 46] width 115 height 18
click at [26, 24] on icon at bounding box center [17, 19] width 24 height 22
